Goal: Task Accomplishment & Management: Manage account settings

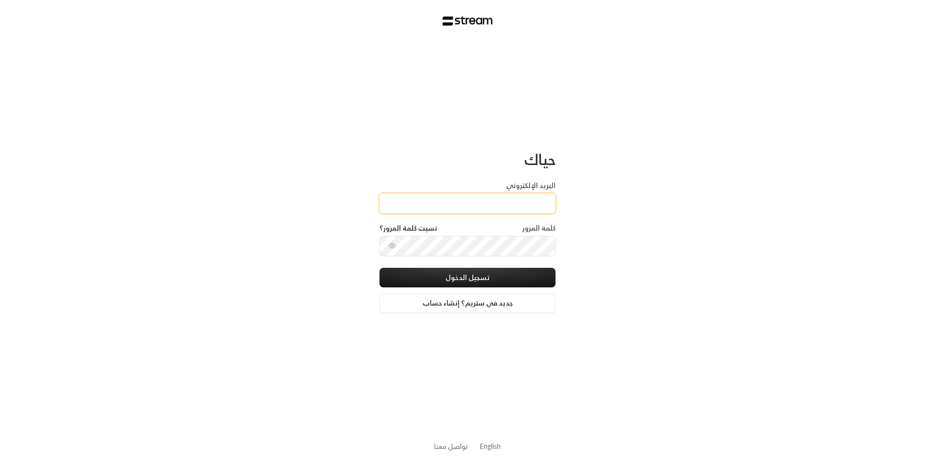
click at [508, 207] on input "البريد الإلكتروني" at bounding box center [468, 203] width 176 height 20
type input "[EMAIL_ADDRESS][DOMAIN_NAME]"
click at [497, 257] on div "كلمة المرور نسيت كلمة المرور؟" at bounding box center [468, 245] width 176 height 45
click at [497, 281] on button "تسجيل الدخول" at bounding box center [468, 278] width 176 height 20
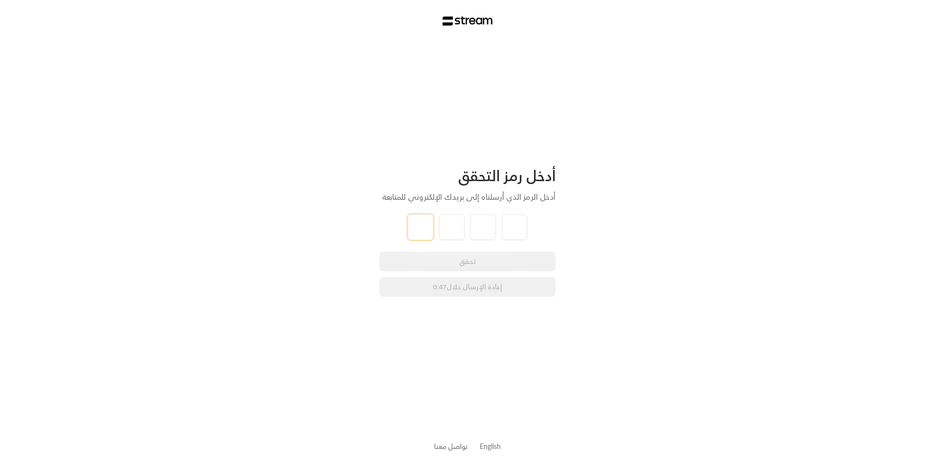
type input "6"
type input "2"
type input "1"
type input "3"
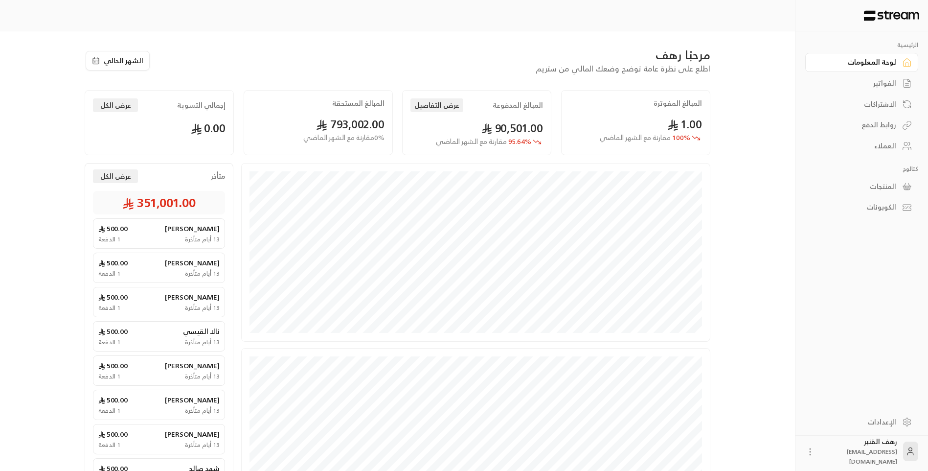
click at [889, 82] on div "الفواتير" at bounding box center [856, 83] width 79 height 10
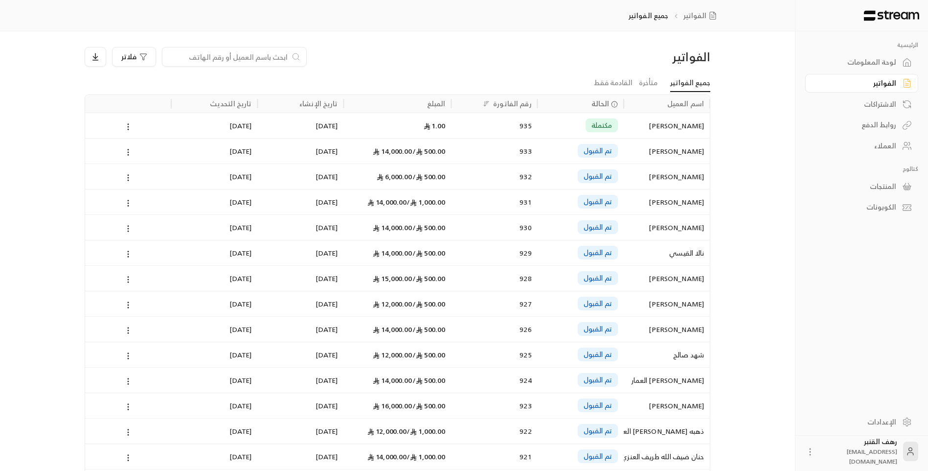
click at [264, 57] on input at bounding box center [227, 56] width 119 height 11
click at [251, 58] on input at bounding box center [227, 56] width 119 height 11
paste input "554066382"
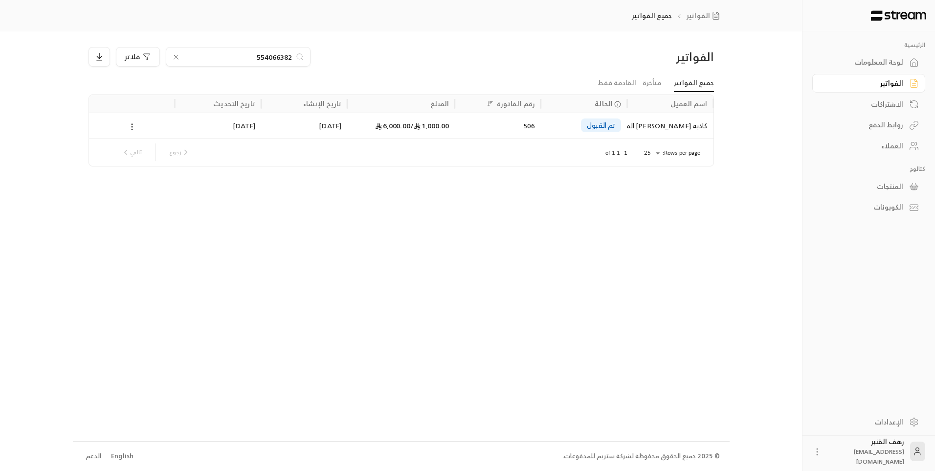
type input "554066382"
click at [619, 131] on div "تم القبول" at bounding box center [601, 125] width 40 height 14
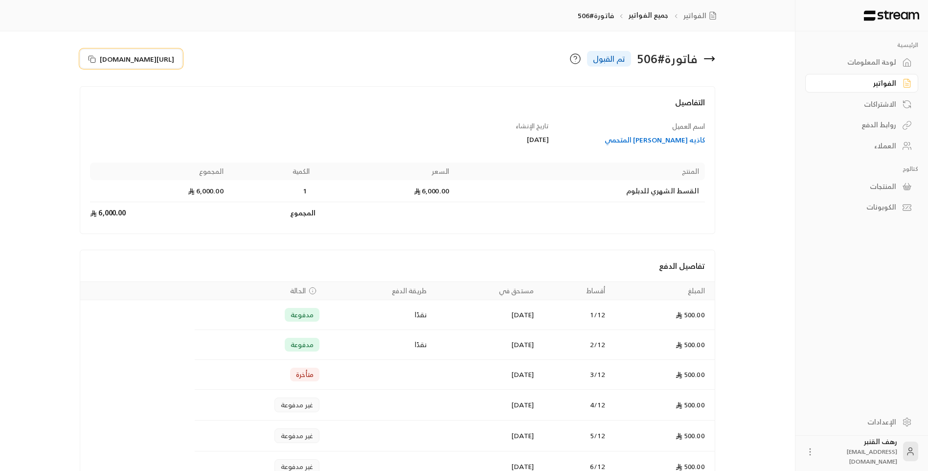
click at [91, 58] on rect at bounding box center [93, 60] width 4 height 4
click at [706, 62] on icon at bounding box center [709, 59] width 12 height 12
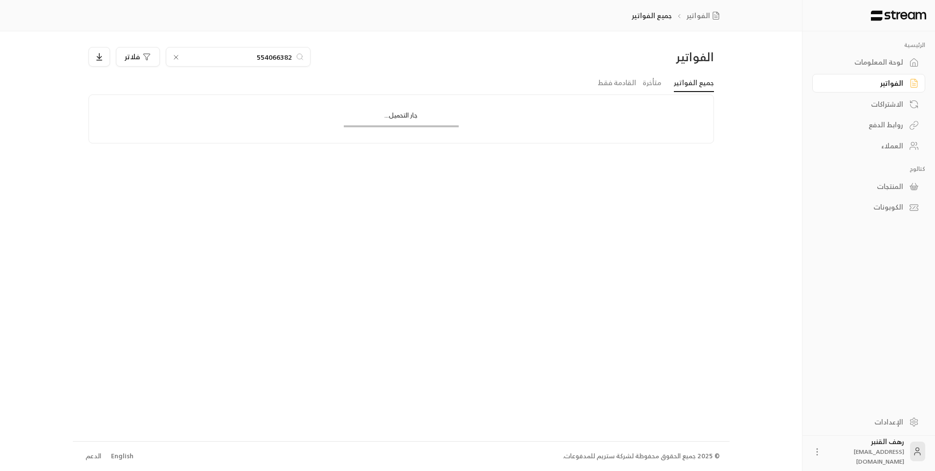
click at [247, 54] on input "554066382" at bounding box center [238, 56] width 109 height 11
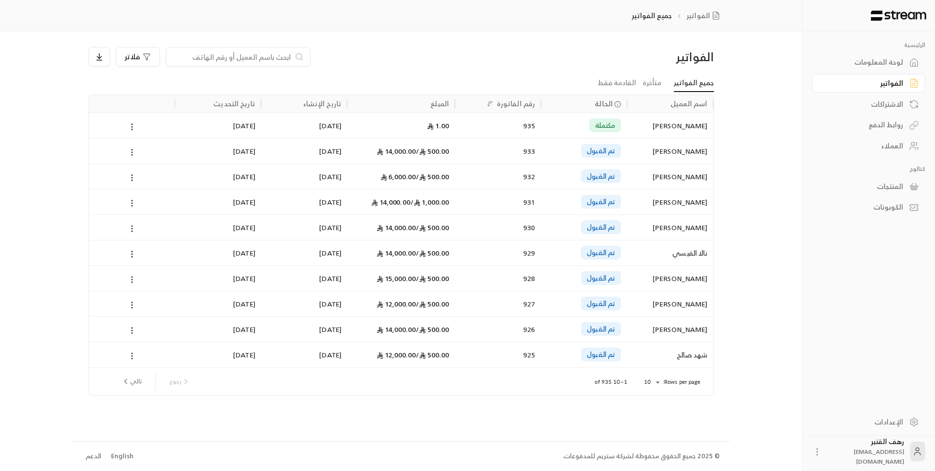
paste input "557927591"
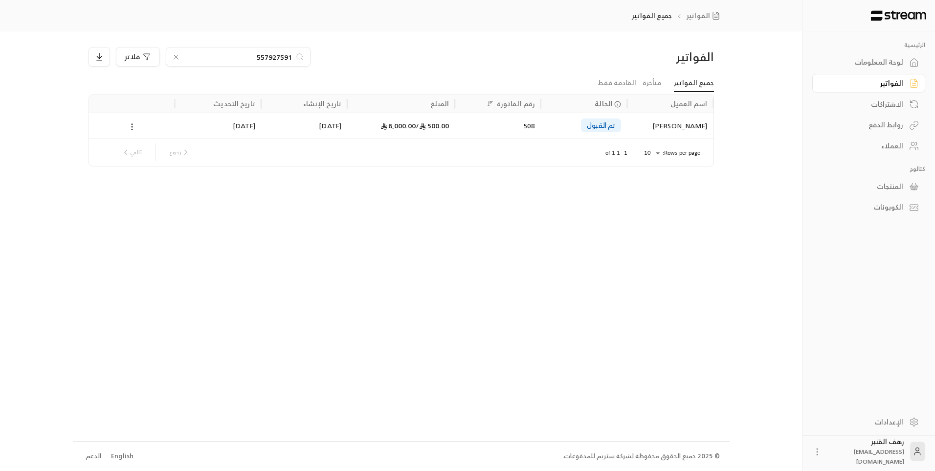
type input "557927591"
click at [709, 122] on div "[PERSON_NAME]" at bounding box center [670, 125] width 86 height 25
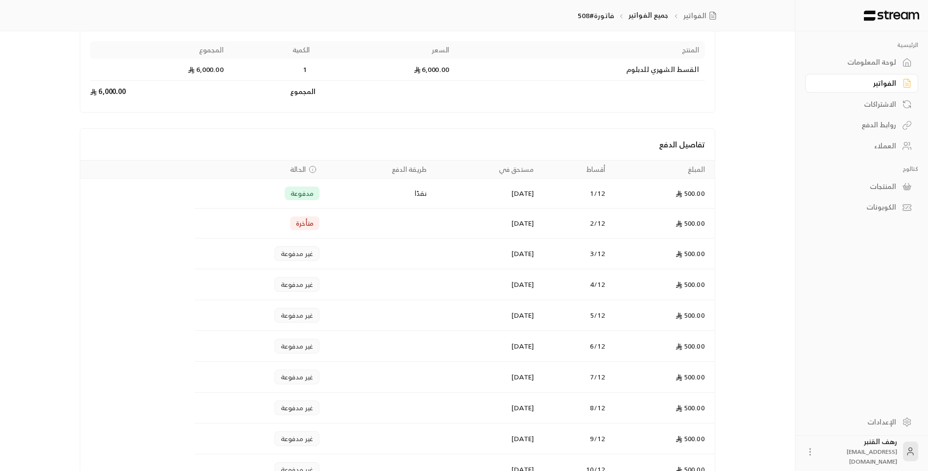
scroll to position [98, 0]
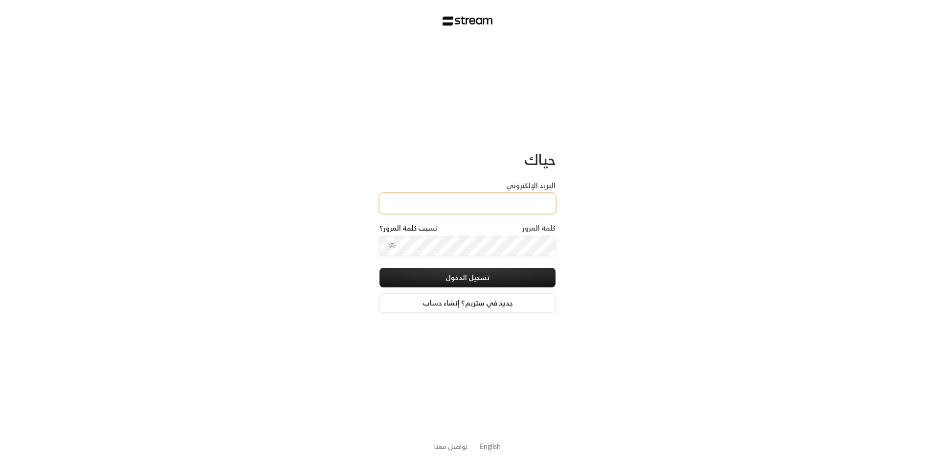
click at [481, 201] on input "البريد الإلكتروني" at bounding box center [468, 203] width 176 height 20
type input "[EMAIL_ADDRESS][DOMAIN_NAME]"
click at [513, 274] on button "تسجيل الدخول" at bounding box center [468, 278] width 176 height 20
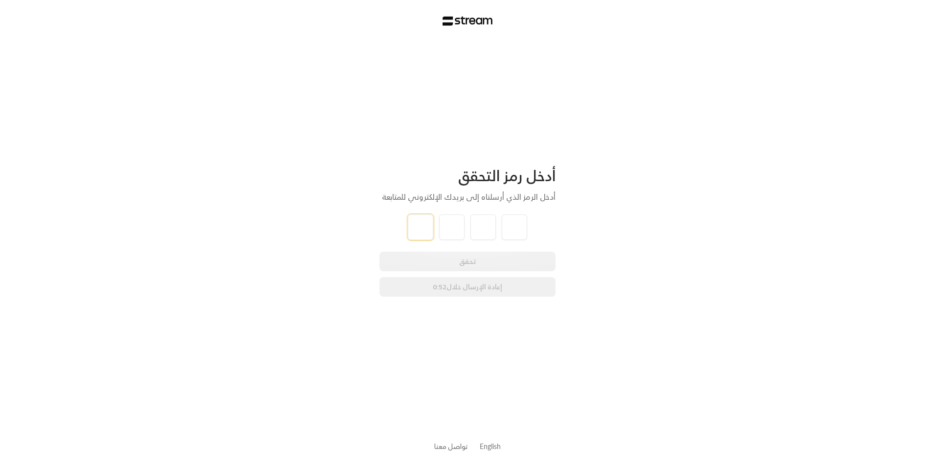
type input "2"
type input "8"
type input "7"
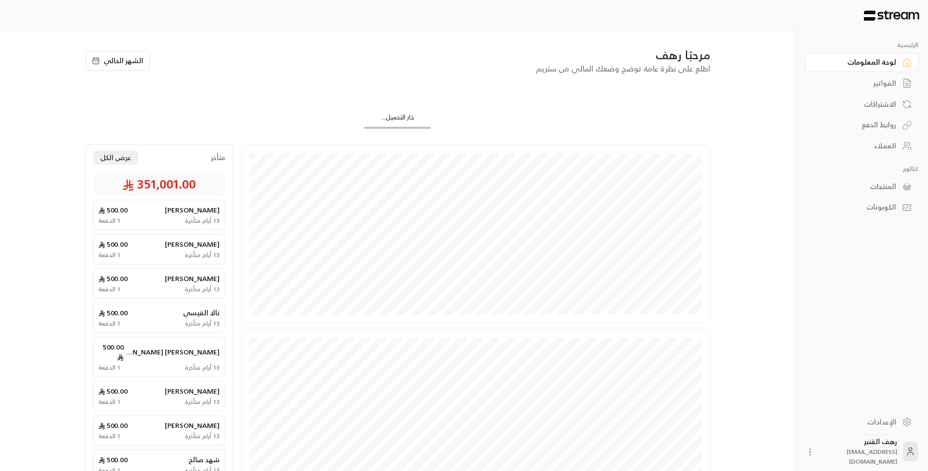
click at [902, 82] on icon at bounding box center [907, 83] width 10 height 10
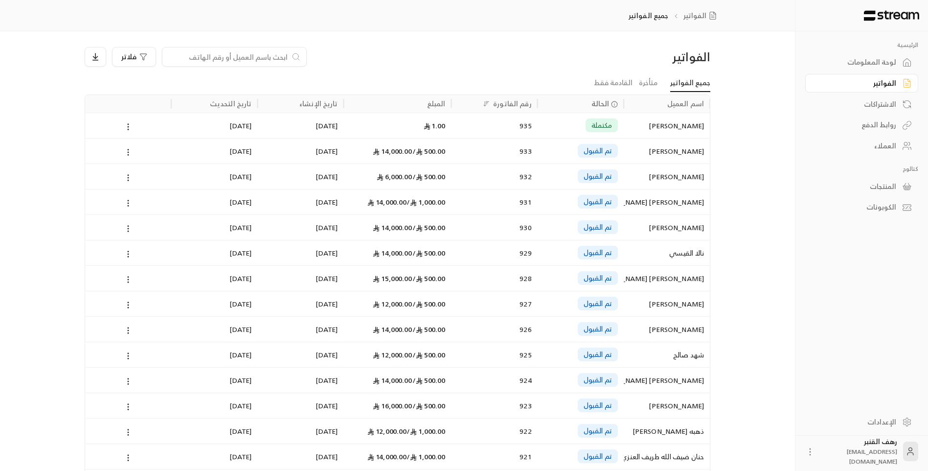
click at [258, 59] on input at bounding box center [227, 56] width 119 height 11
click at [284, 55] on input at bounding box center [227, 56] width 119 height 11
paste input "557927591"
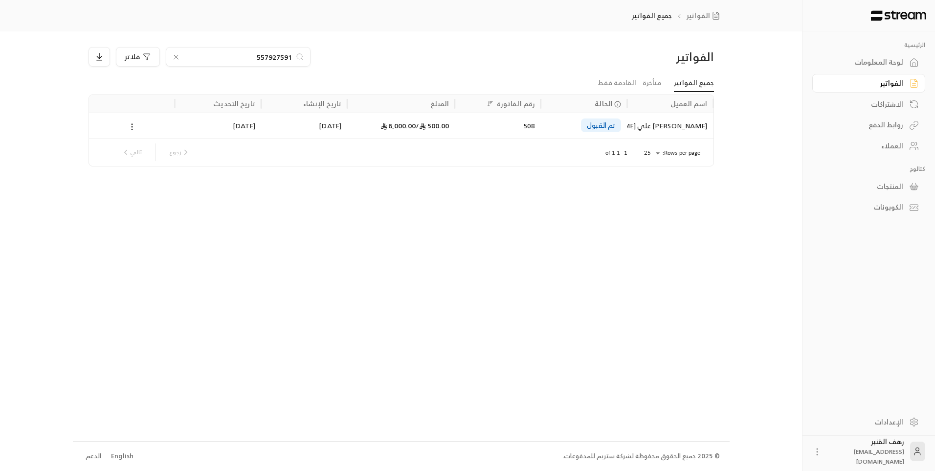
type input "557927591"
click at [686, 122] on div "[PERSON_NAME]" at bounding box center [670, 125] width 74 height 25
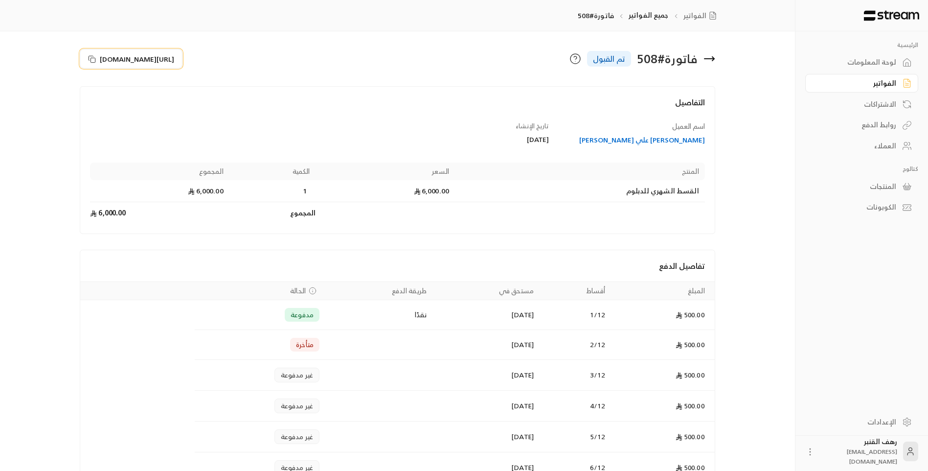
click at [111, 60] on span "[URL][DOMAIN_NAME]" at bounding box center [137, 59] width 74 height 10
click at [700, 59] on div "فاتورة # 508 تم القبول" at bounding box center [559, 58] width 322 height 23
click at [706, 59] on icon at bounding box center [709, 59] width 10 height 0
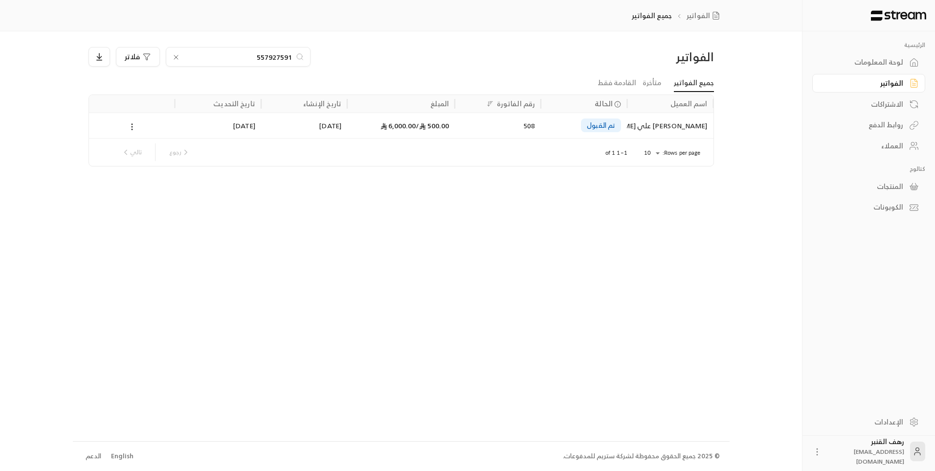
click at [179, 58] on icon at bounding box center [176, 57] width 8 height 8
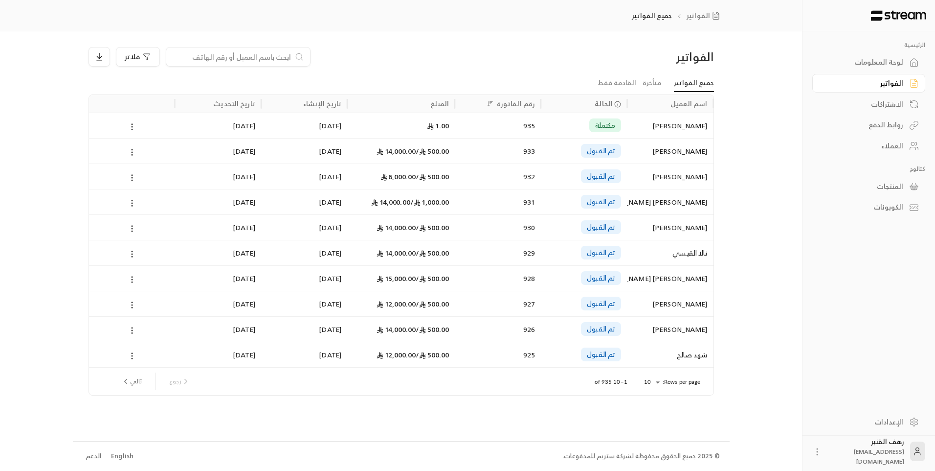
click at [285, 56] on input at bounding box center [231, 56] width 119 height 11
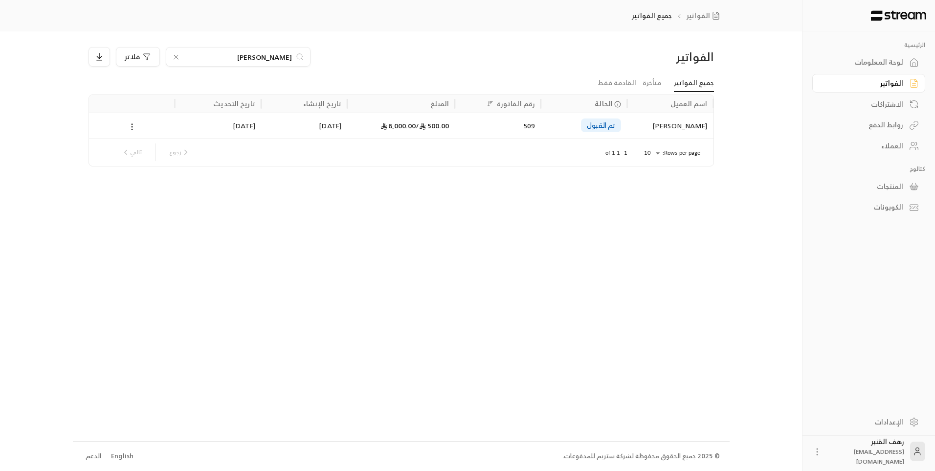
type input "نوف عبدالله"
click at [698, 119] on div "نوف عبدالله علي الكودري" at bounding box center [670, 125] width 74 height 25
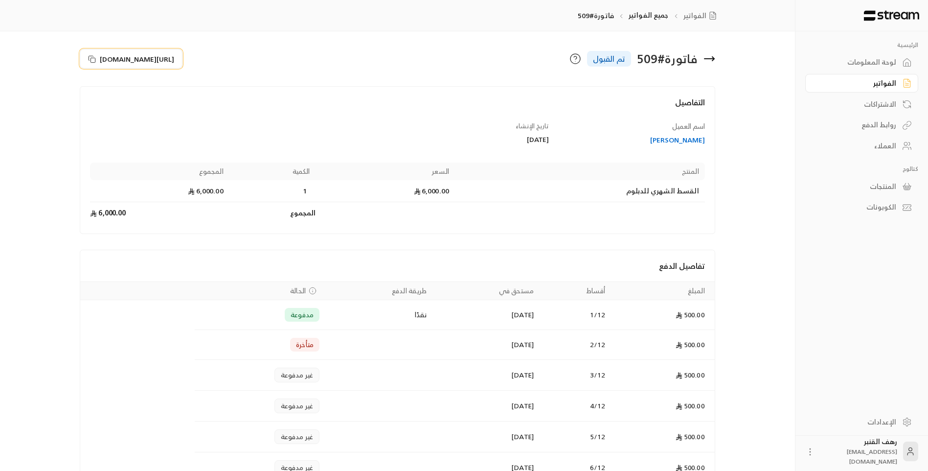
click at [152, 58] on span "https://streampay.sa/s/ZtFgI" at bounding box center [137, 59] width 74 height 10
click at [174, 55] on span "https://streampay.sa/s/ZtFgI" at bounding box center [137, 59] width 74 height 10
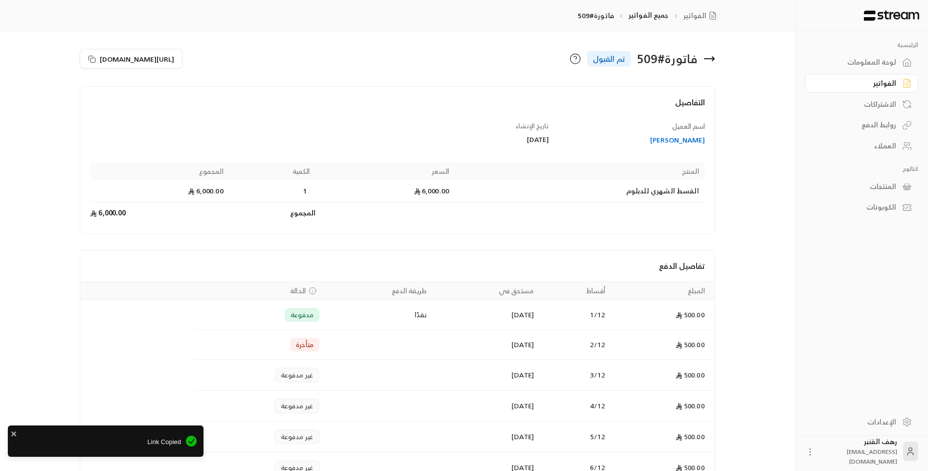
click at [694, 60] on div "فاتورة # 509" at bounding box center [667, 59] width 61 height 16
click at [702, 58] on div "فاتورة # 509 تم القبول" at bounding box center [559, 58] width 322 height 23
click at [714, 59] on icon at bounding box center [709, 59] width 10 height 0
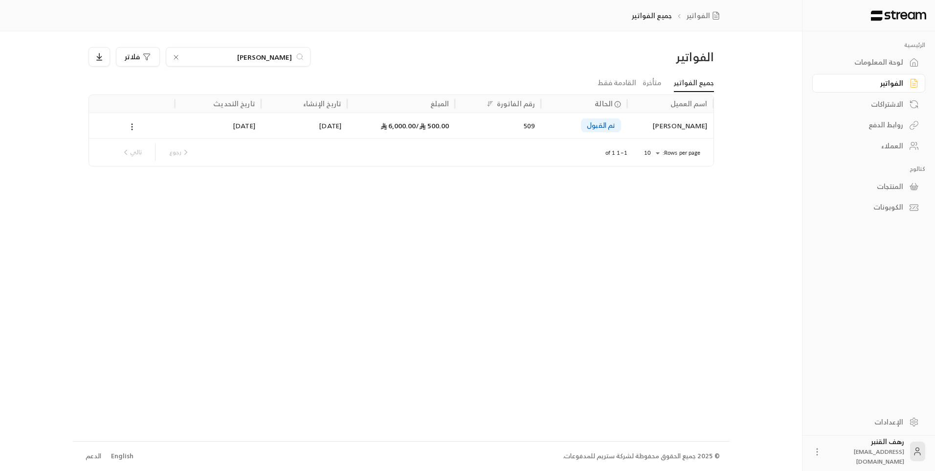
click at [246, 56] on input "نوف عبدالله" at bounding box center [238, 56] width 109 height 11
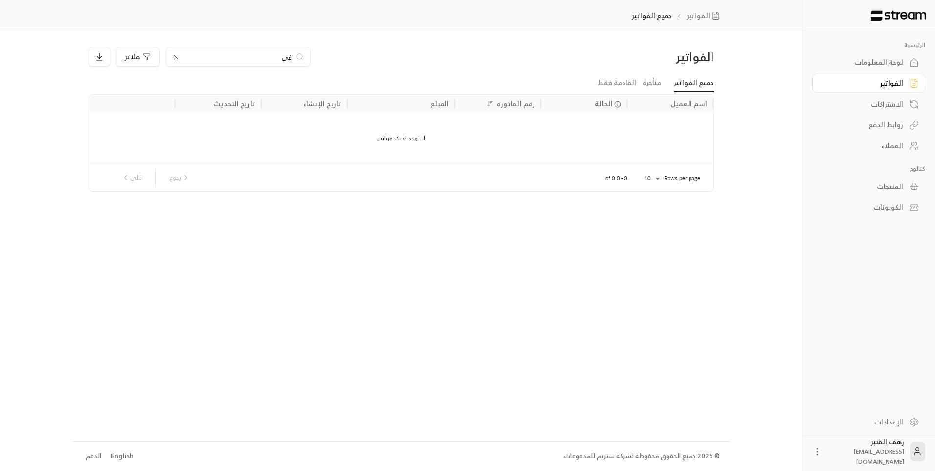
type input "غ"
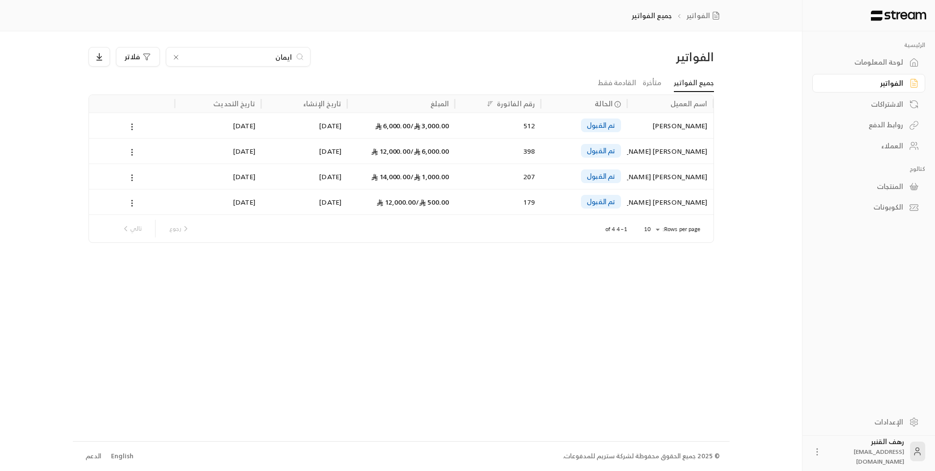
type input "ايمان"
click at [675, 126] on div "ايمان محيا سليمان" at bounding box center [670, 125] width 74 height 25
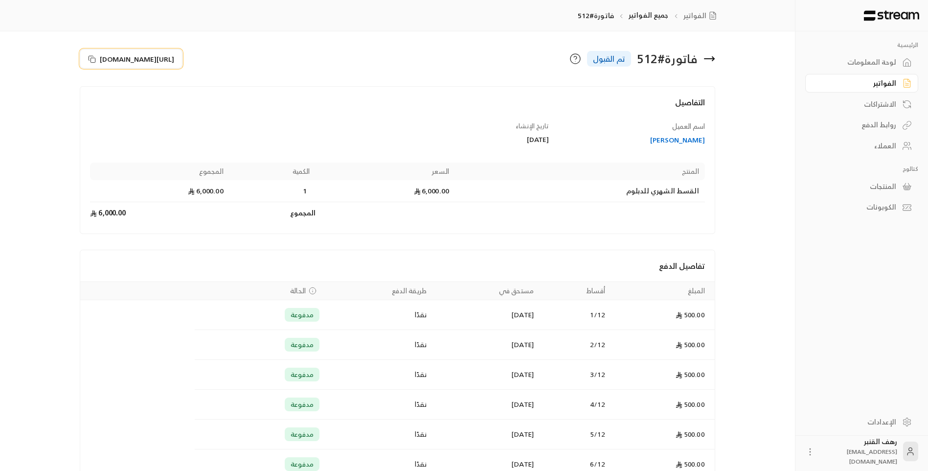
click at [153, 55] on span "https://streampay.sa/s/5eBMs" at bounding box center [137, 59] width 74 height 10
